Goal: Task Accomplishment & Management: Use online tool/utility

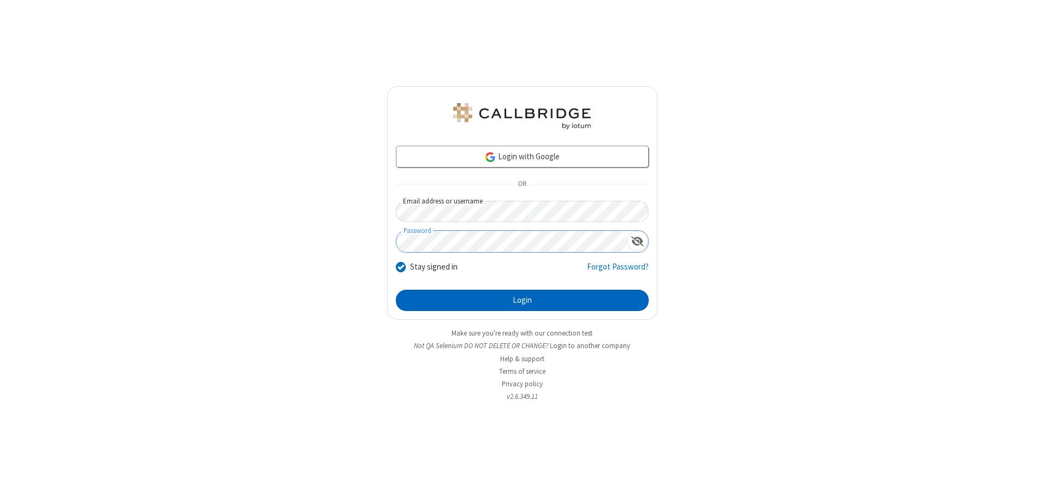
click at [522, 300] on button "Login" at bounding box center [522, 301] width 253 height 22
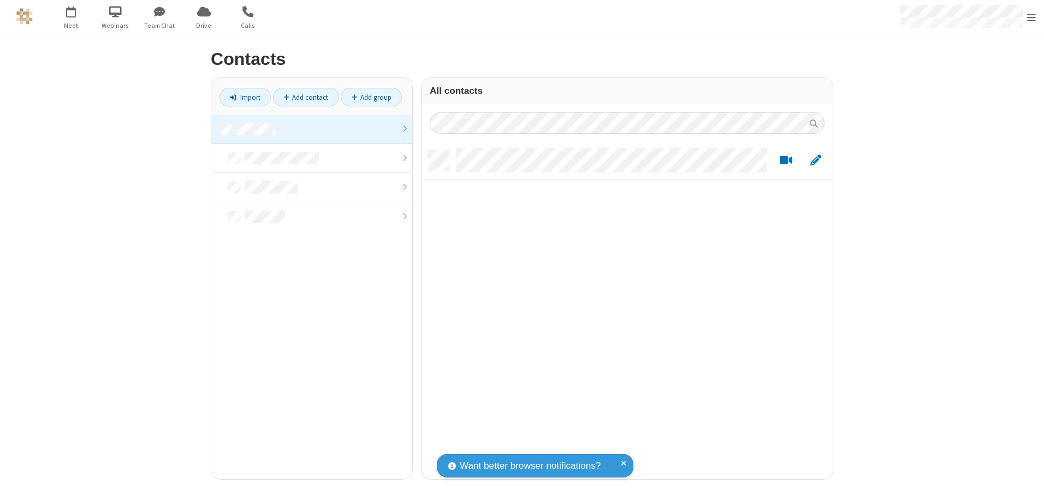
scroll to position [329, 403]
click at [312, 129] on link at bounding box center [311, 129] width 201 height 29
click at [245, 97] on link "Import" at bounding box center [244, 97] width 51 height 19
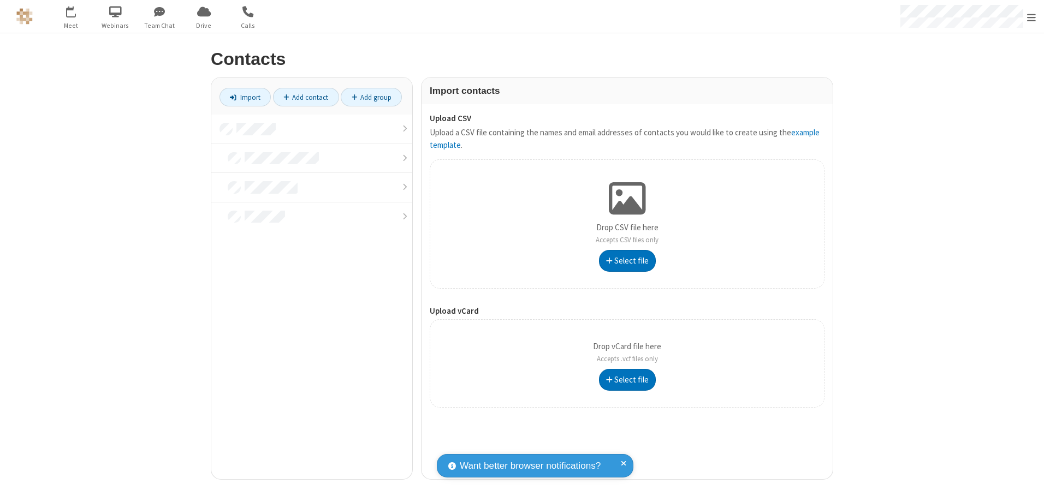
type input "C:\fakepath\address_book_contacts.csv"
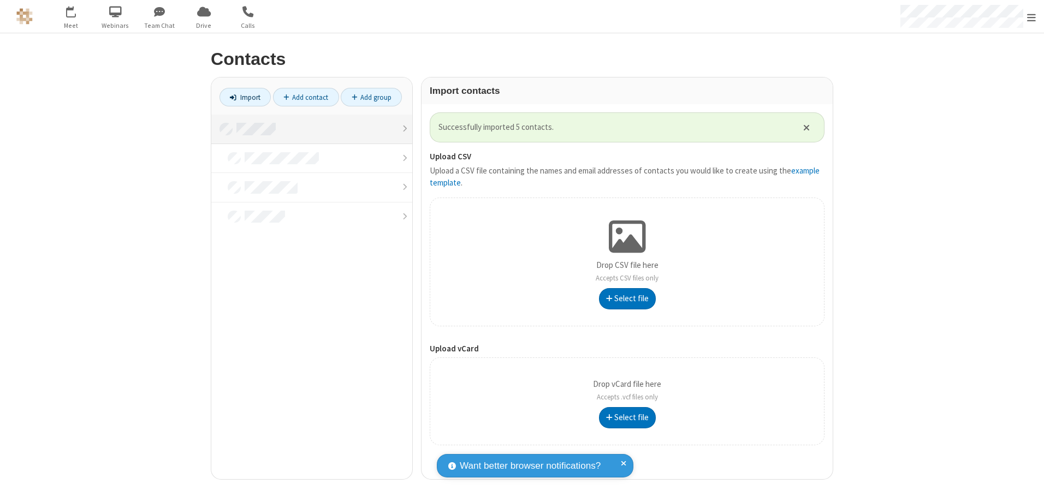
click at [312, 129] on link at bounding box center [311, 129] width 201 height 29
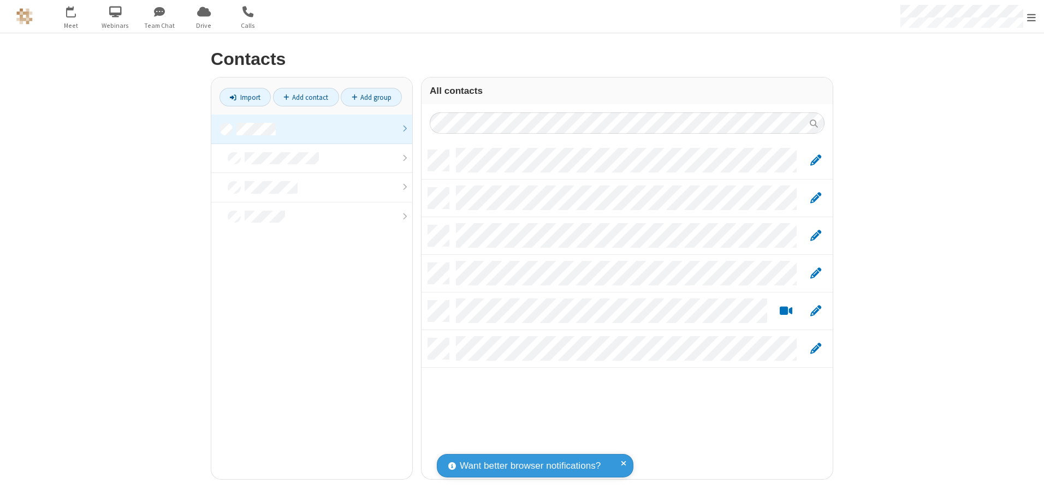
scroll to position [329, 403]
